Goal: Information Seeking & Learning: Learn about a topic

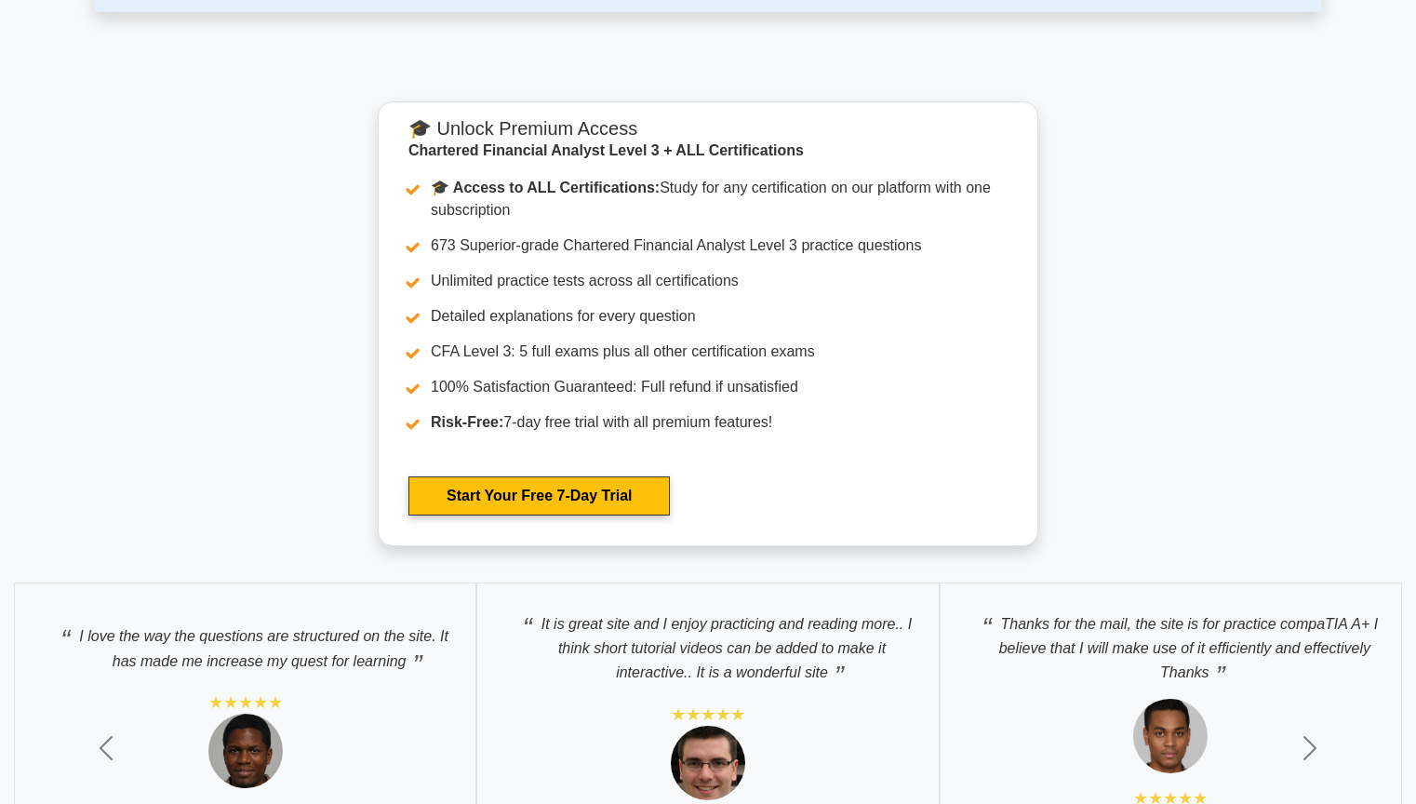
scroll to position [670, 0]
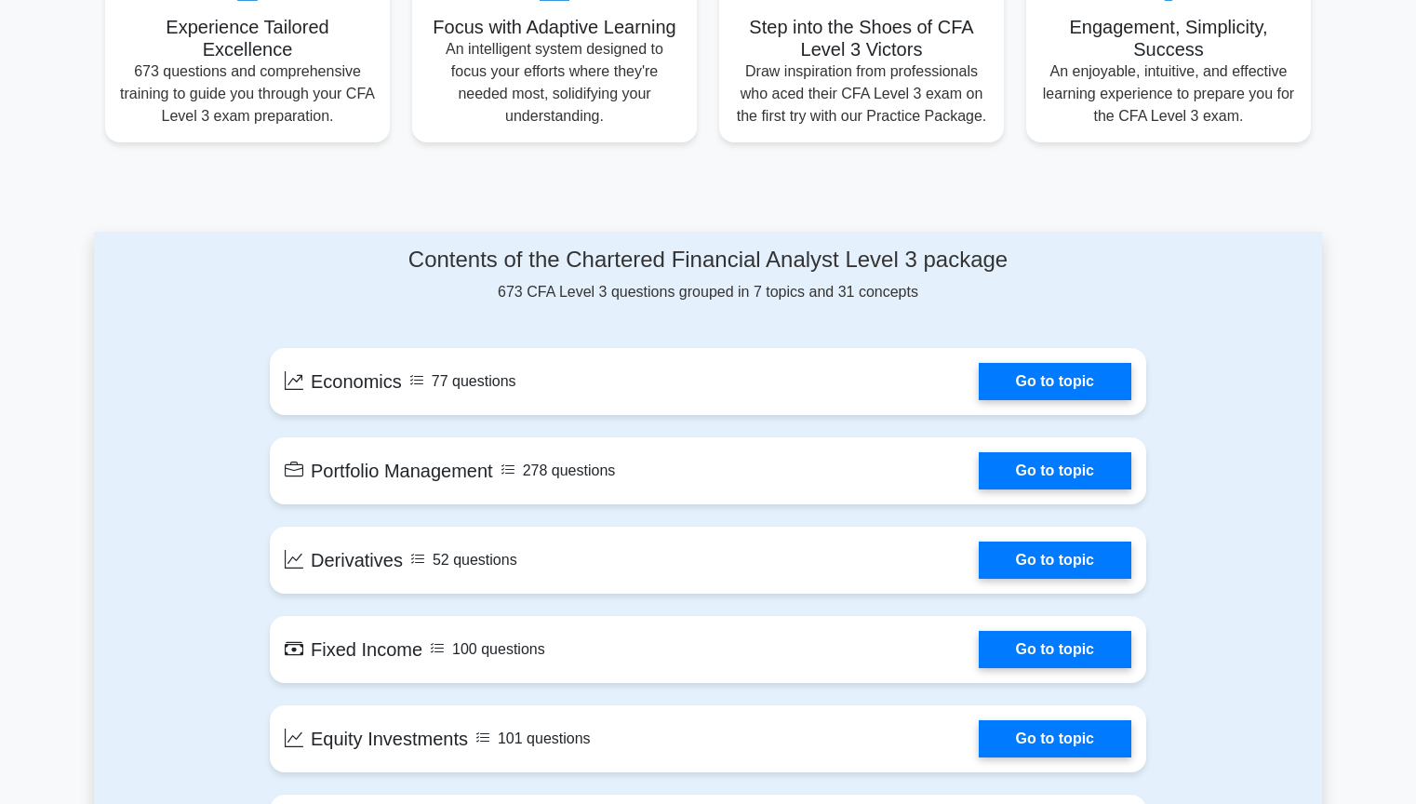
click at [1121, 400] on link "Go to topic" at bounding box center [1055, 381] width 153 height 37
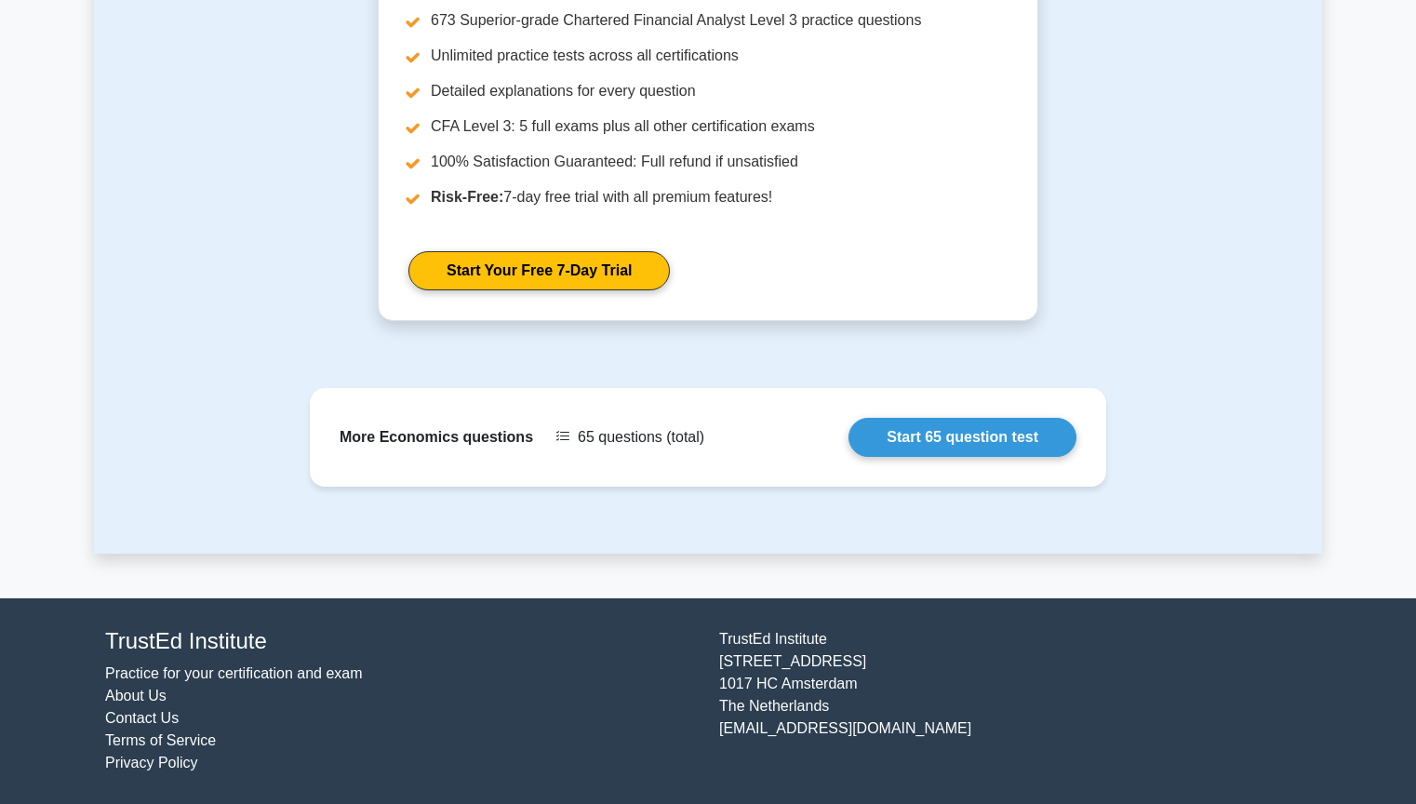
scroll to position [2740, 0]
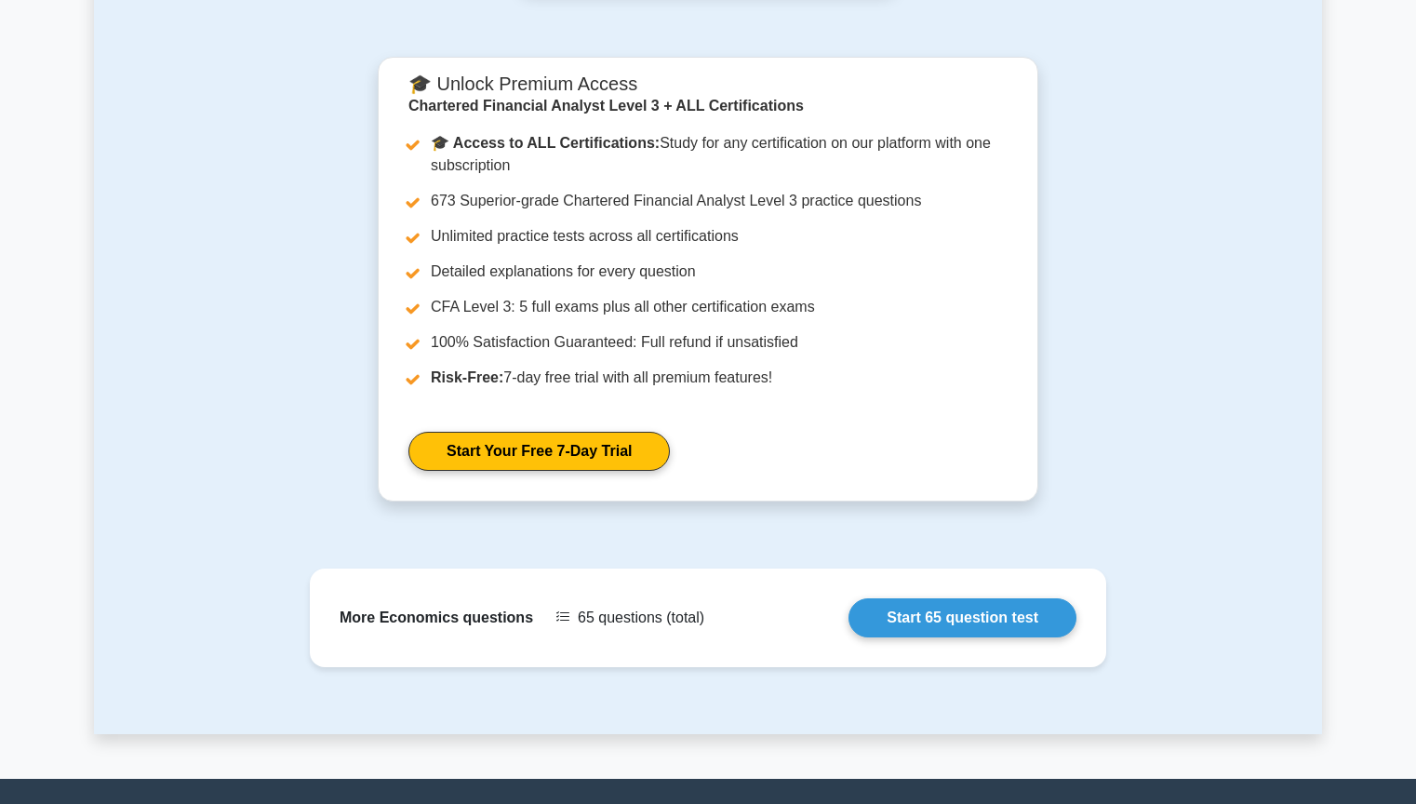
click at [1239, 524] on div "🎓 Unlock Premium Access Chartered Financial Analyst Level 3 + ALL Certification…" at bounding box center [708, 290] width 1206 height 467
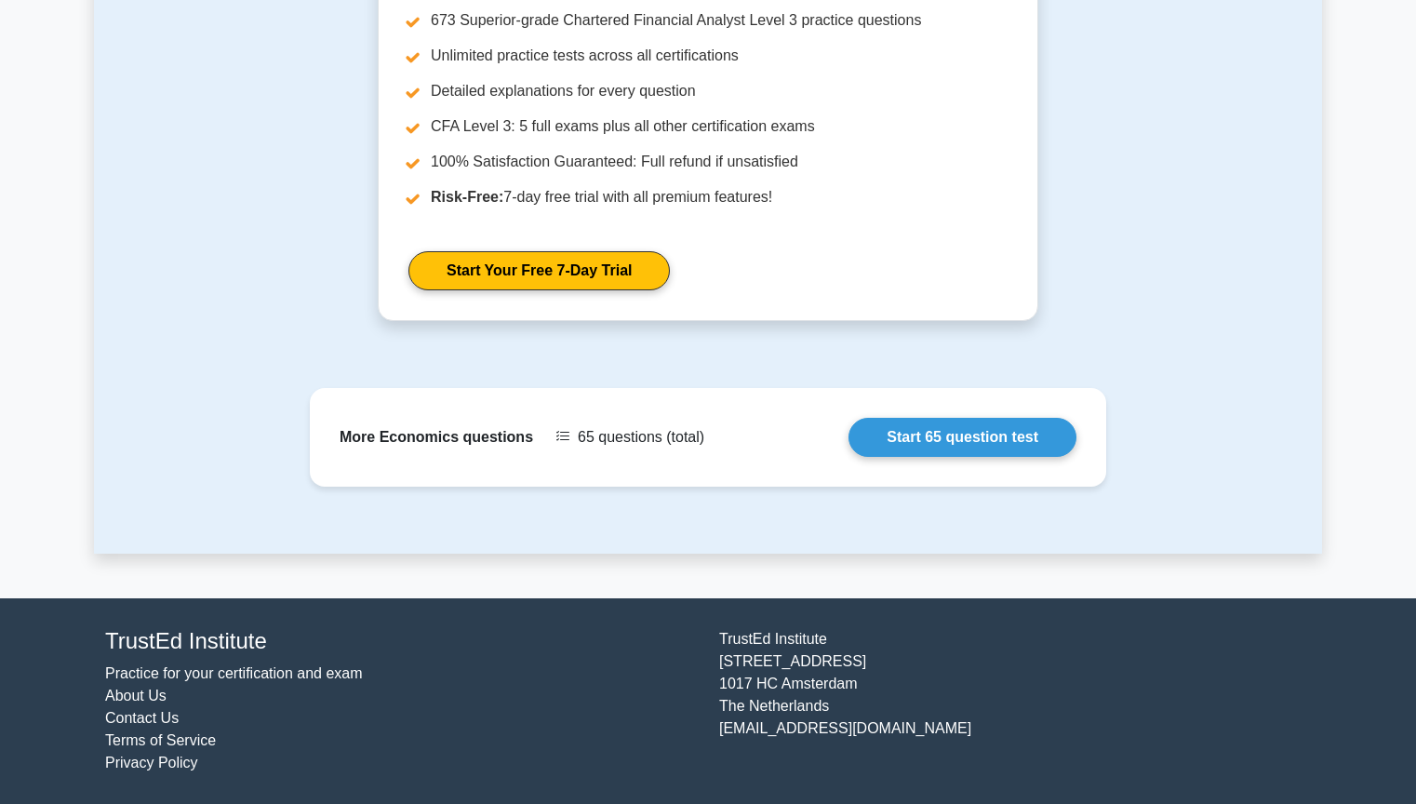
click at [272, 680] on link "Practice for your certification and exam" at bounding box center [234, 673] width 258 height 16
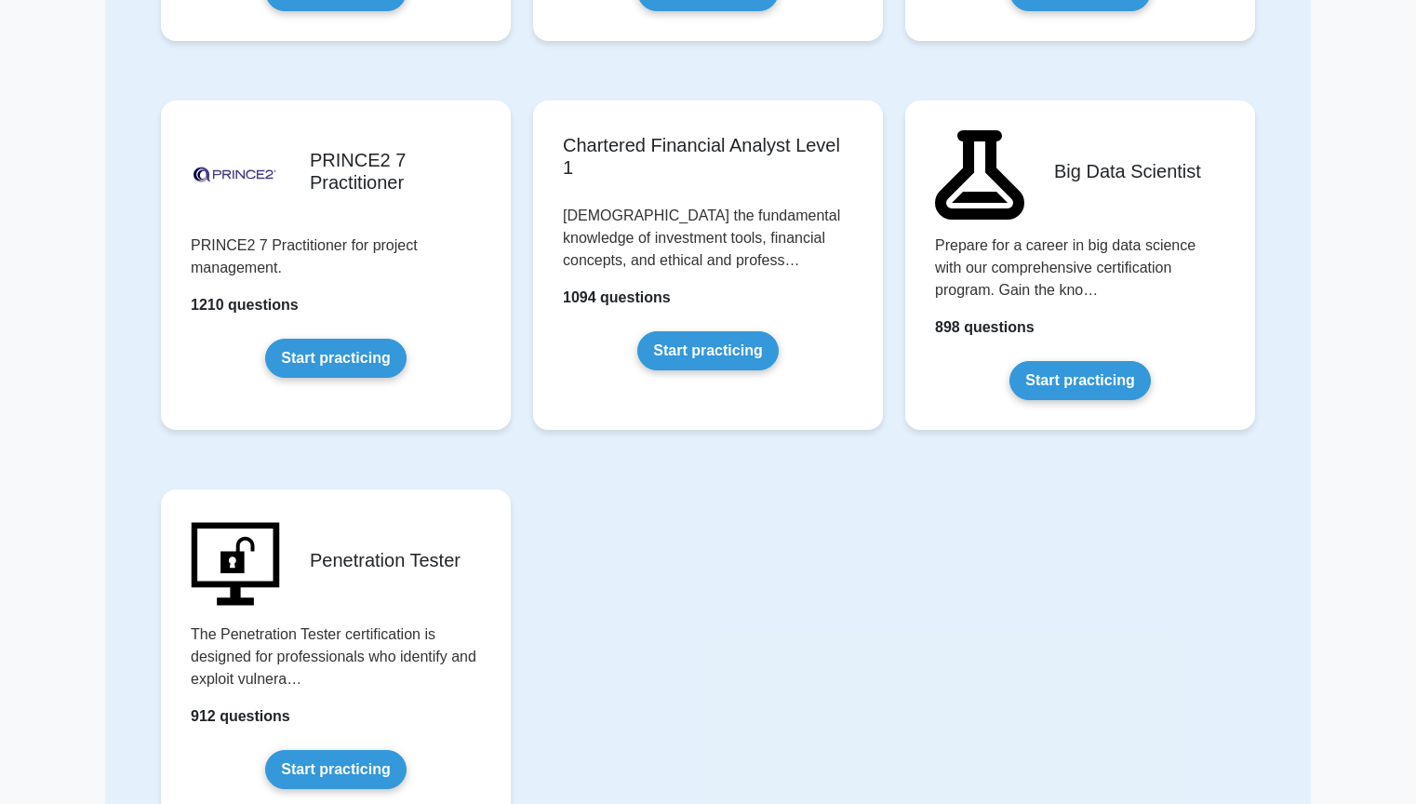
scroll to position [3706, 0]
